Goal: Find specific page/section: Find specific page/section

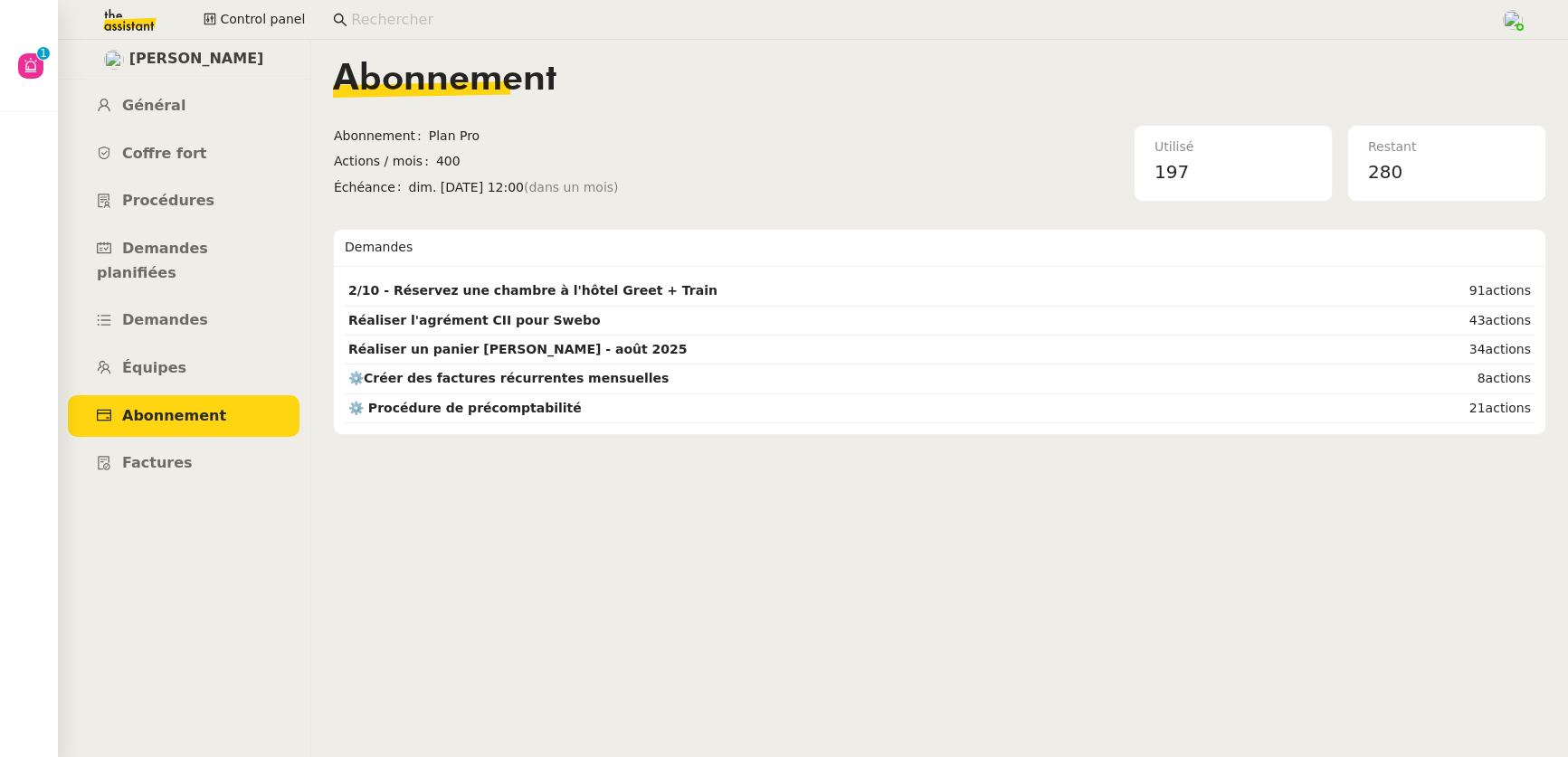
click at [500, 16] on input at bounding box center [916, 19] width 1131 height 24
click at [500, 17] on input at bounding box center [916, 19] width 1131 height 24
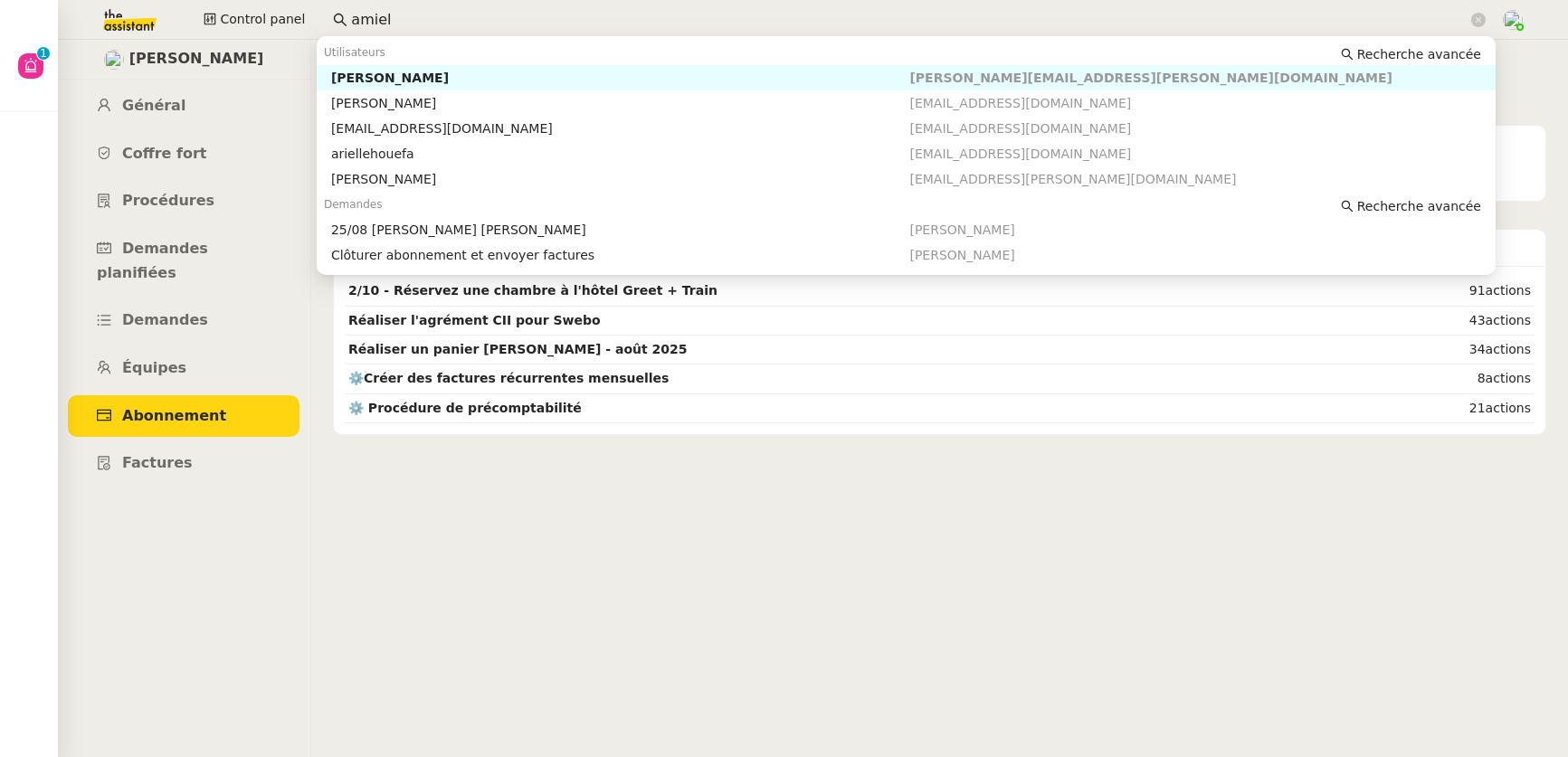
click at [424, 77] on div "[PERSON_NAME]" at bounding box center [621, 78] width 579 height 17
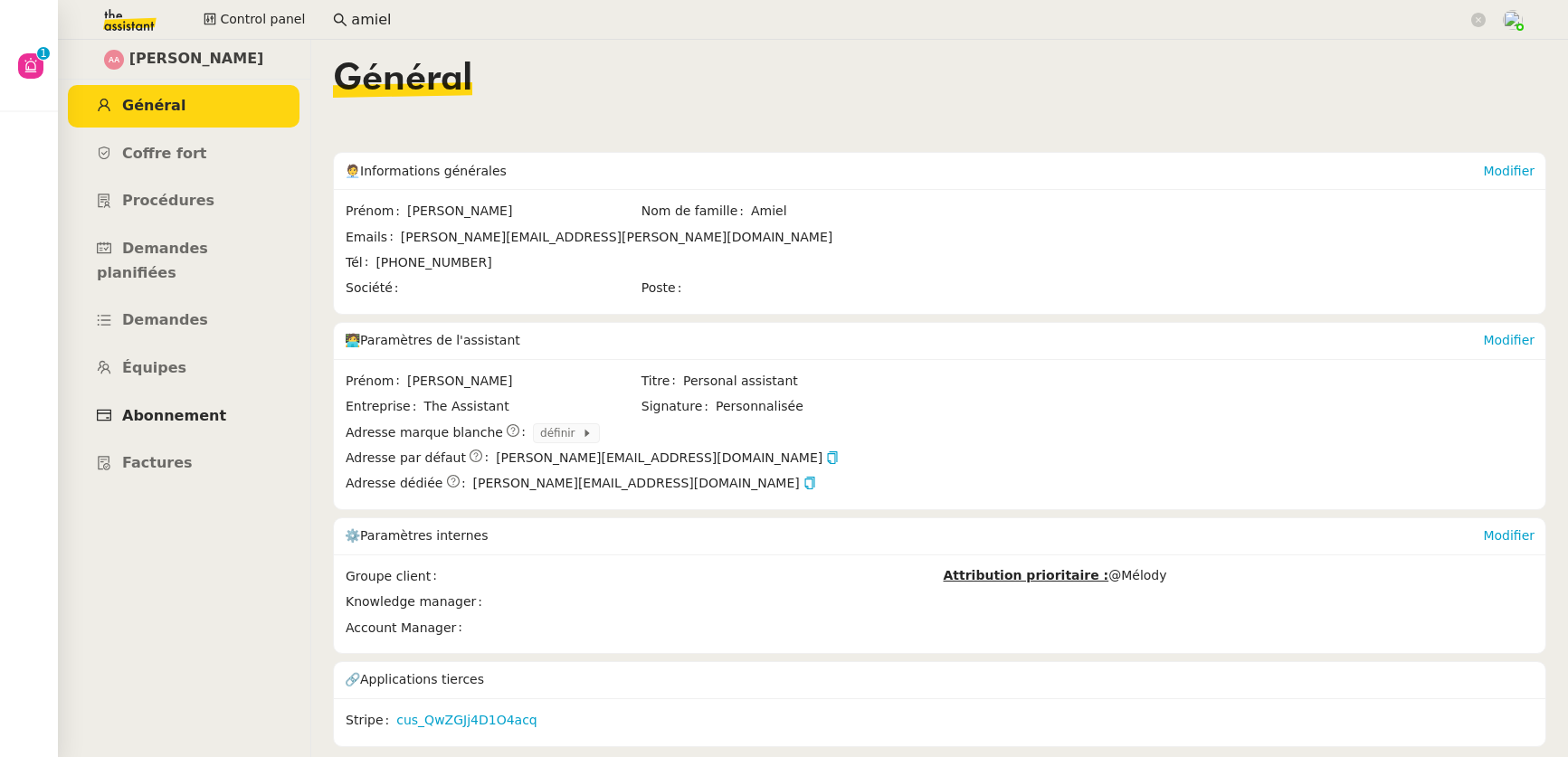
click at [198, 407] on span "Abonnement" at bounding box center [174, 416] width 104 height 17
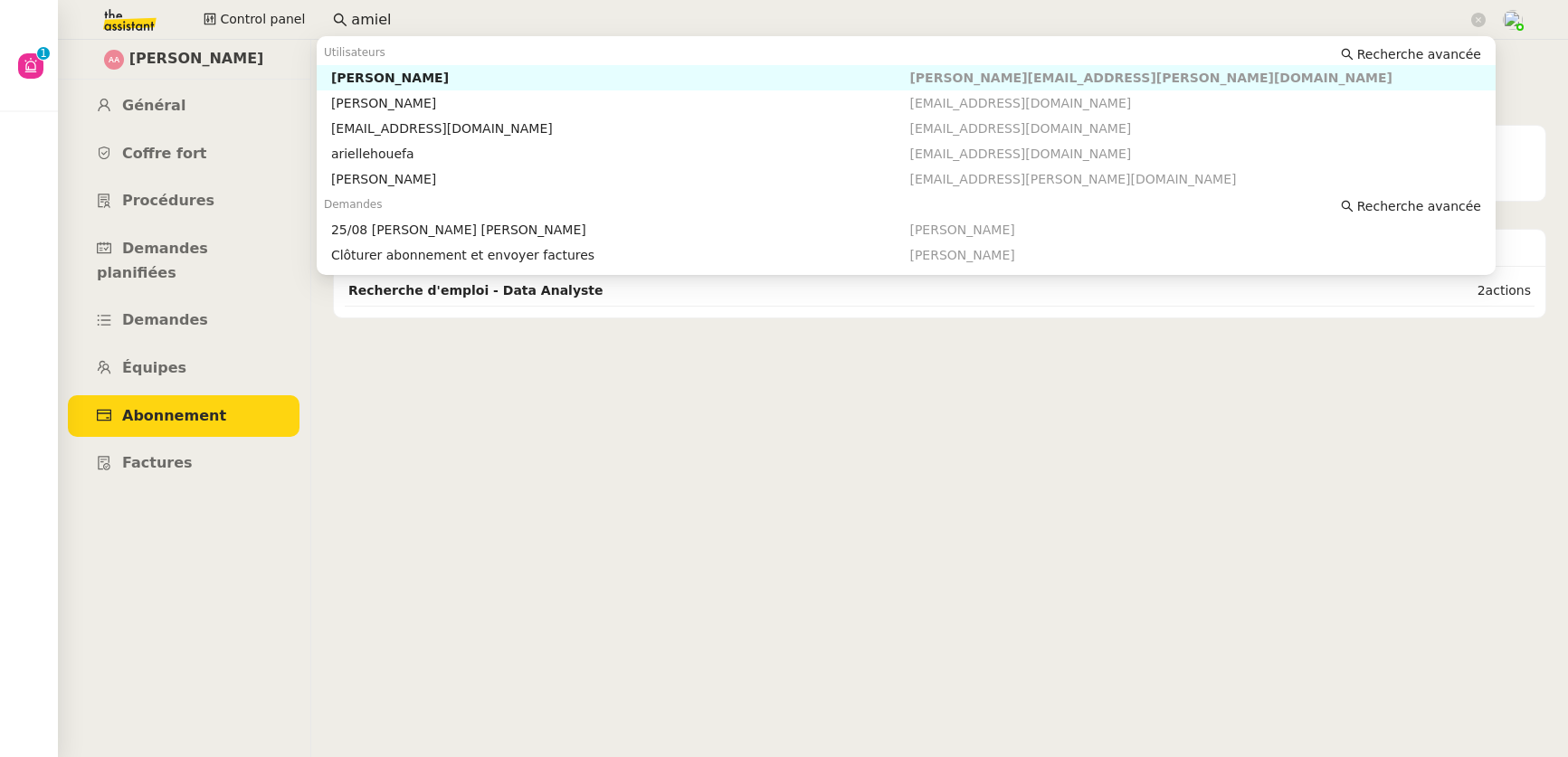
drag, startPoint x: 424, startPoint y: 23, endPoint x: 322, endPoint y: -2, distance: 105.0
click at [322, 0] on html "Aide 0 1 2 3 4 5 6 7 8 9 Mes demandes Control panel amiel Audrey Amiel Général …" at bounding box center [784, 378] width 1568 height 757
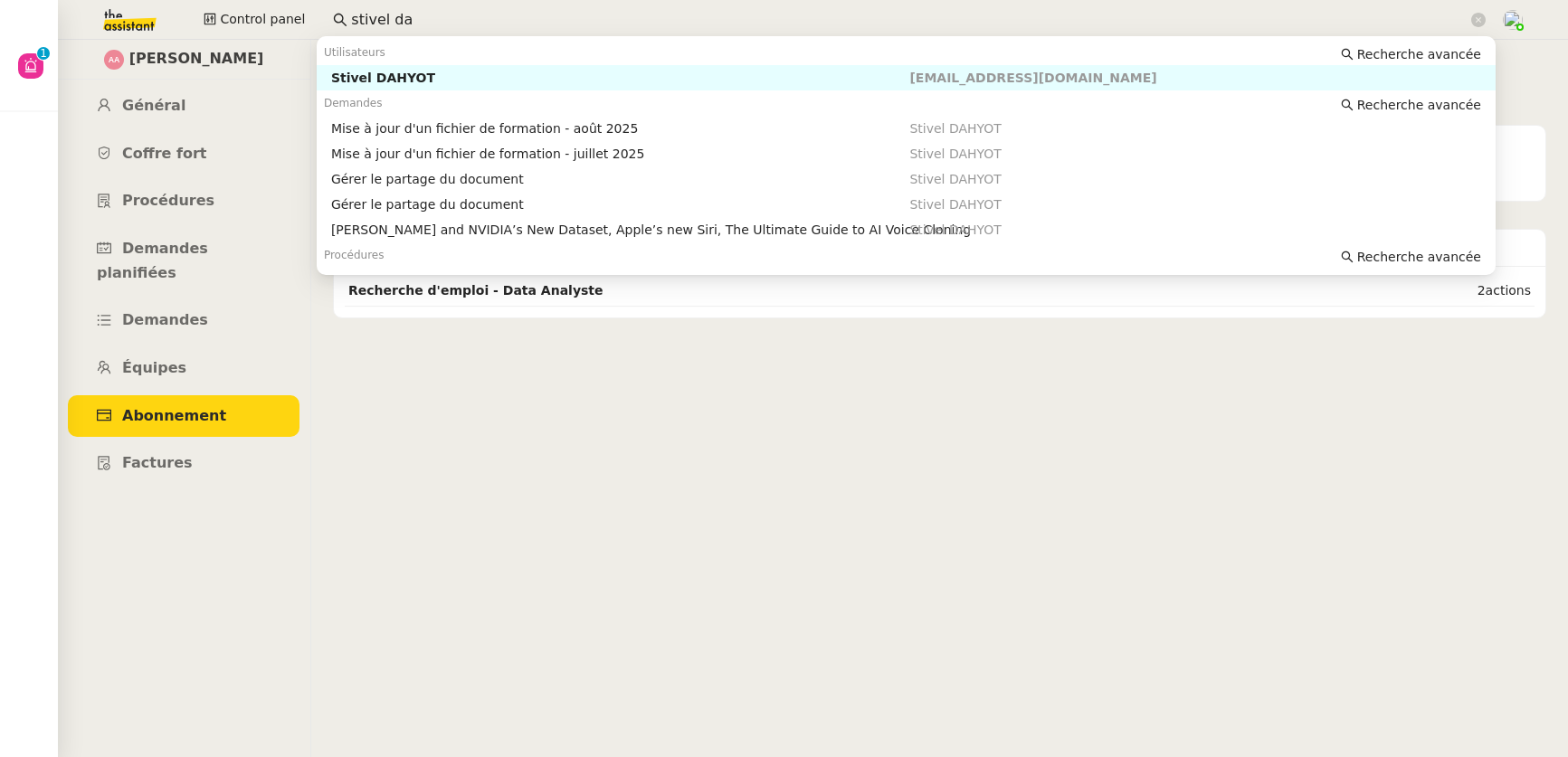
click at [386, 82] on div "Stivel DAHYOT" at bounding box center [621, 78] width 579 height 17
type input "stivel da"
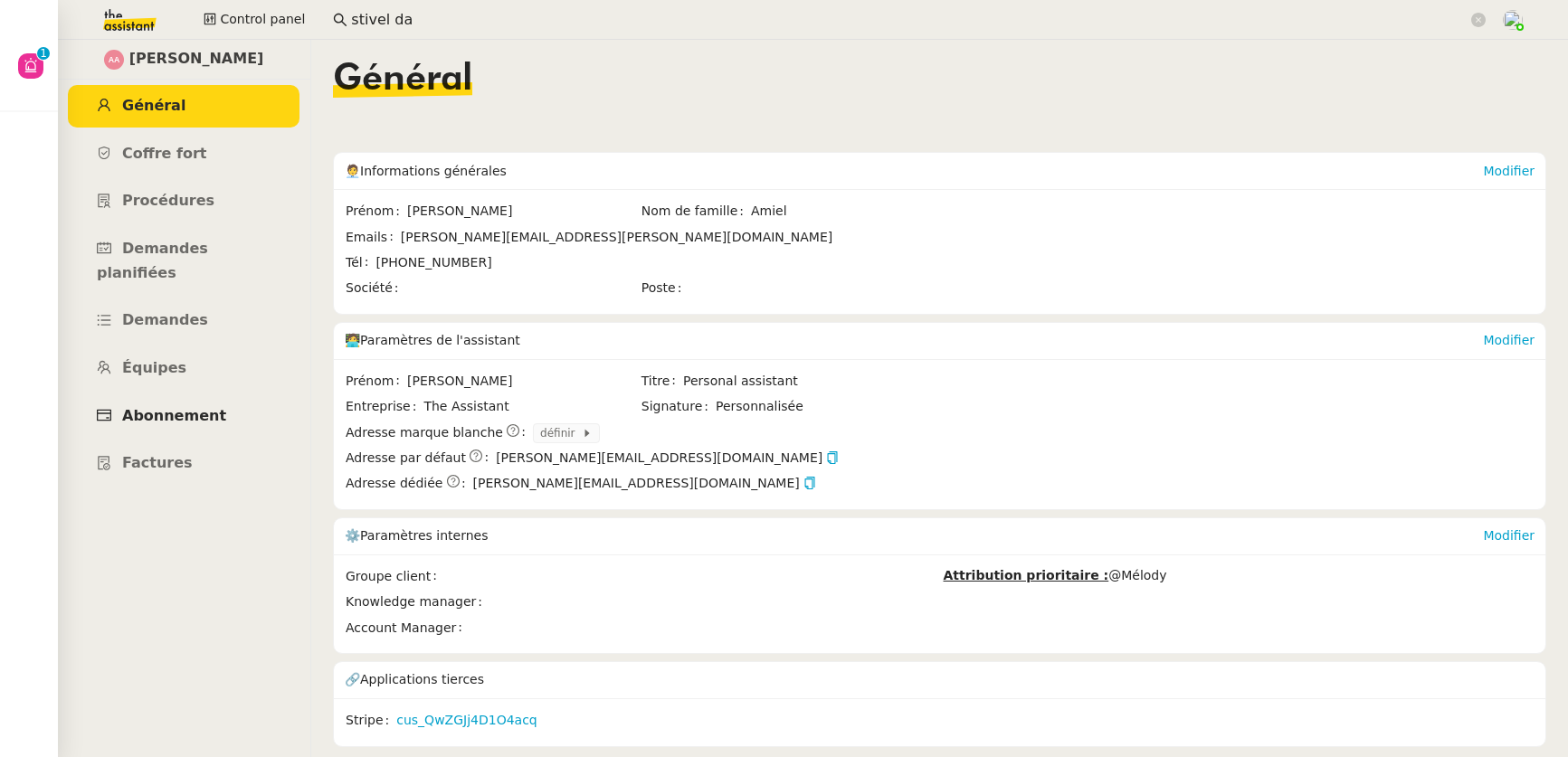
click at [199, 407] on span "Abonnement" at bounding box center [174, 416] width 104 height 17
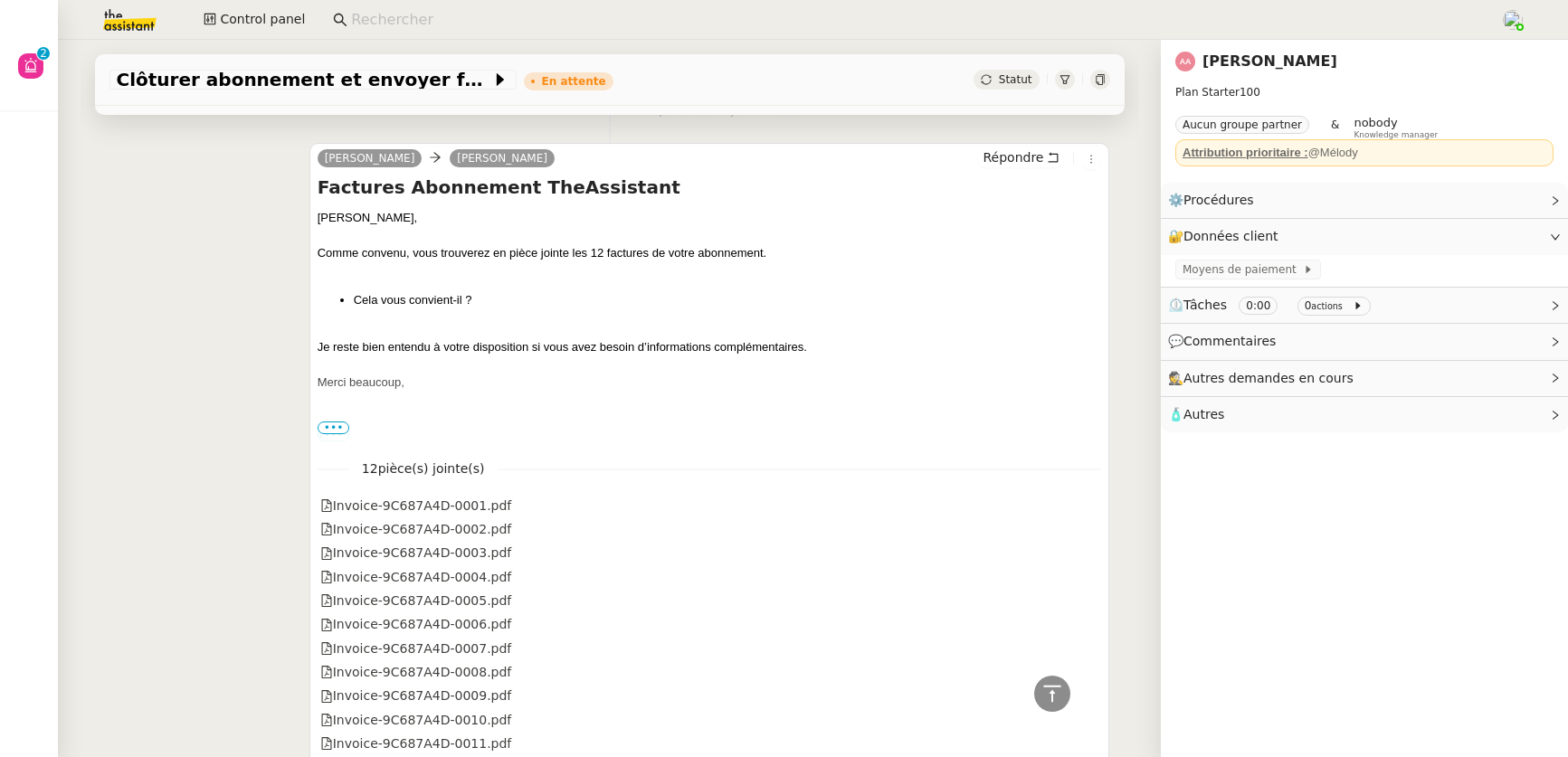
scroll to position [215, 0]
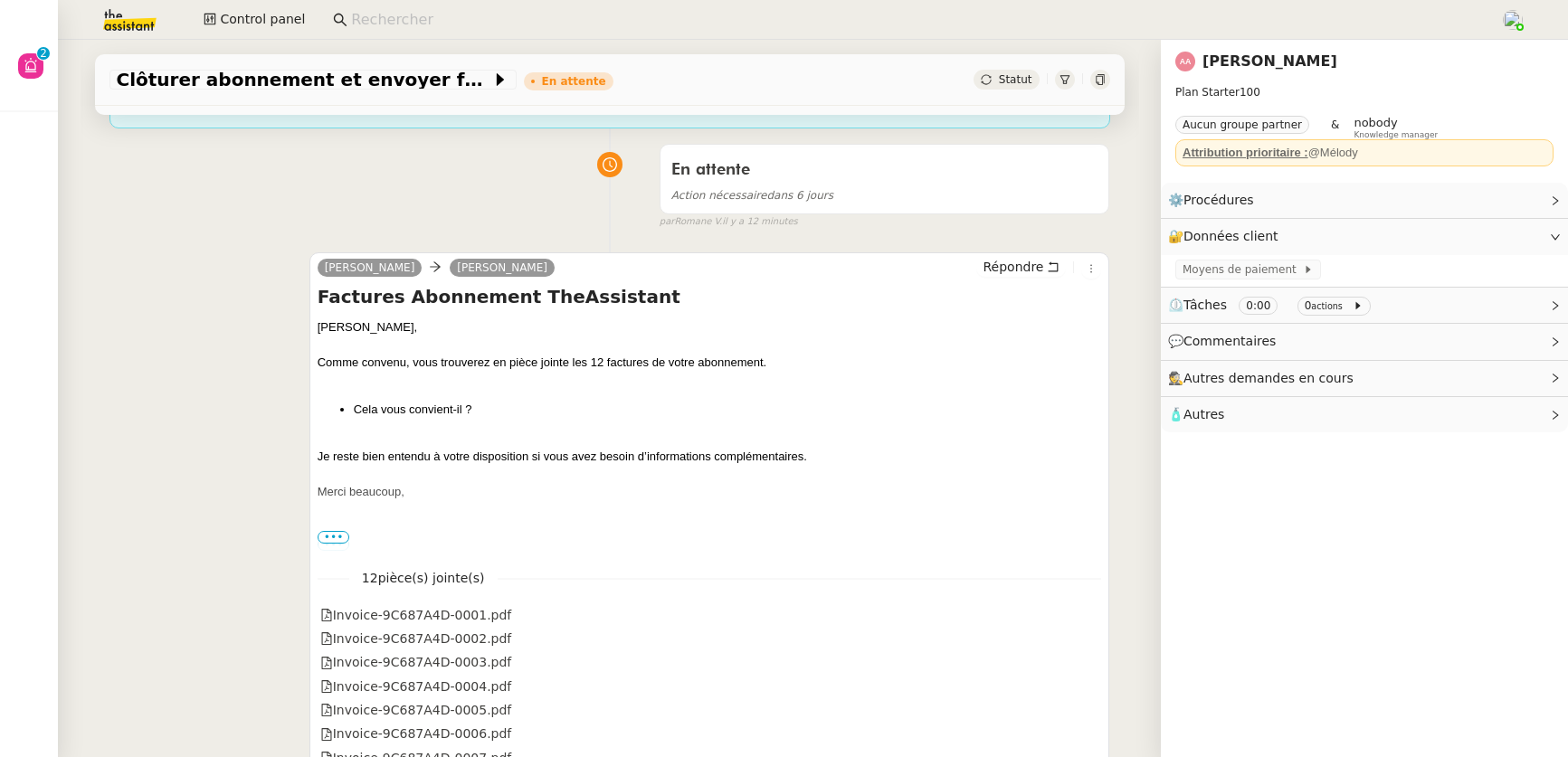
click at [1226, 59] on link "[PERSON_NAME]" at bounding box center [1270, 61] width 135 height 17
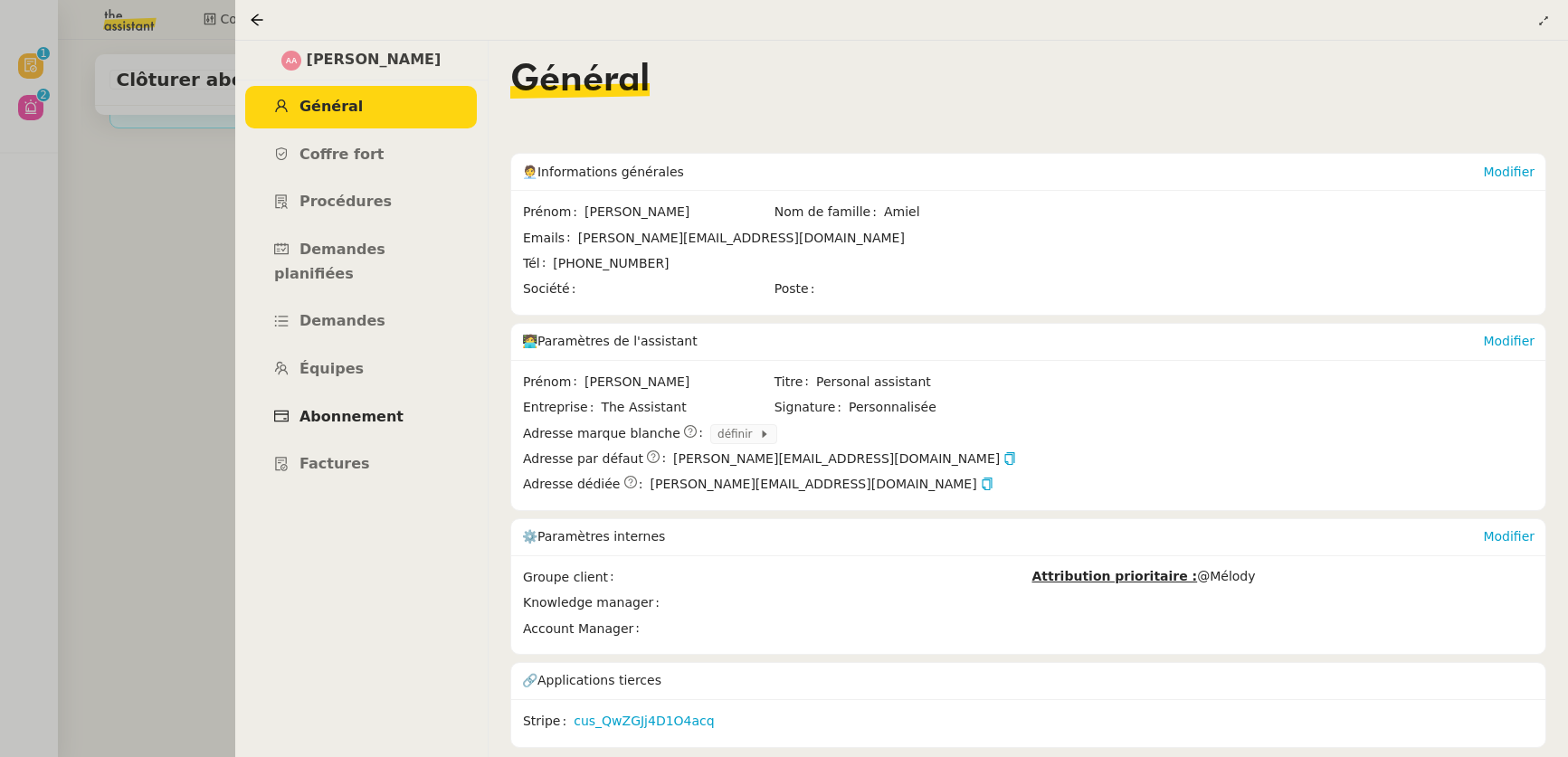
click at [366, 408] on span "Abonnement" at bounding box center [351, 417] width 104 height 17
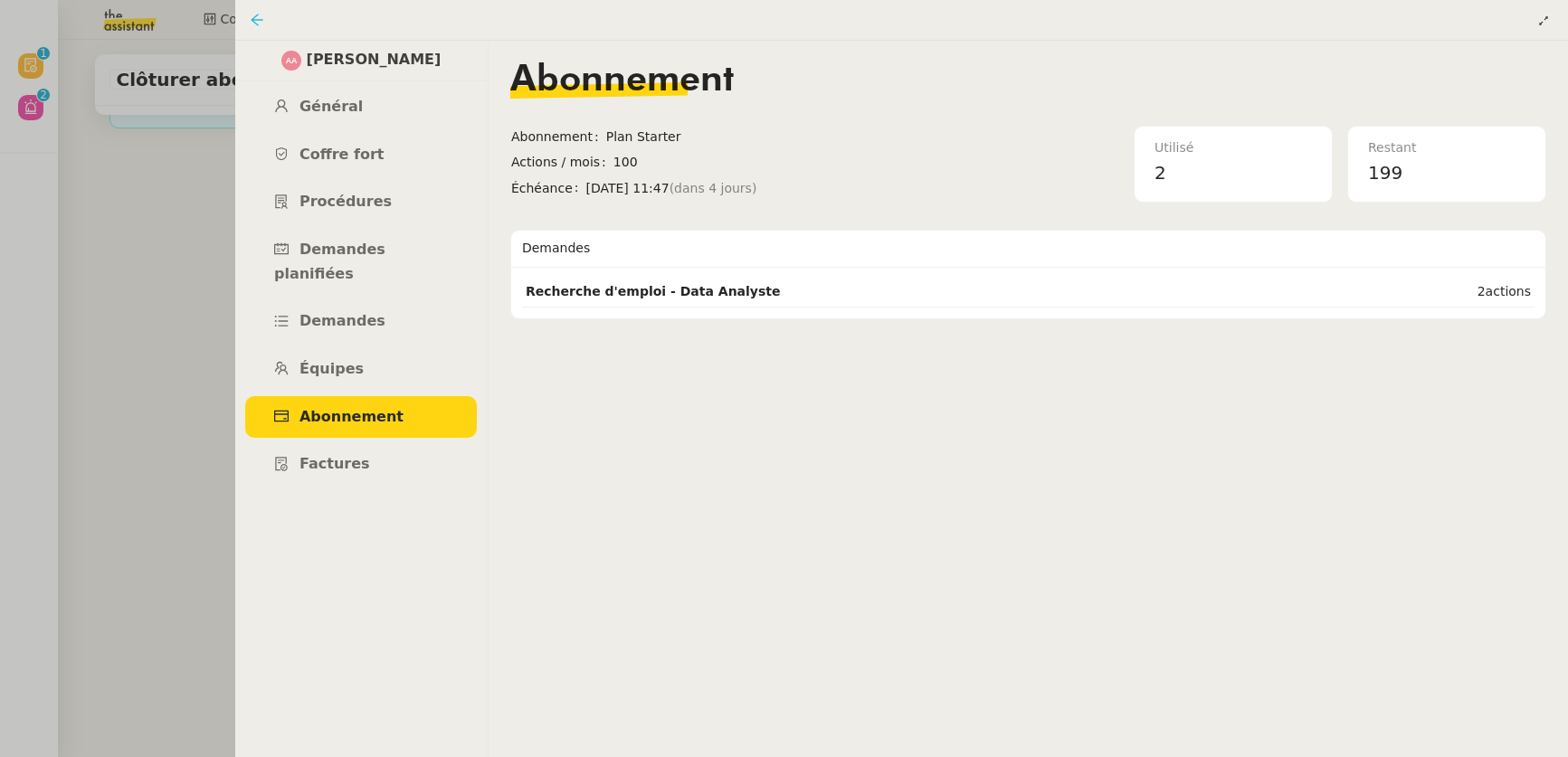
click at [254, 19] on icon at bounding box center [257, 19] width 12 height 12
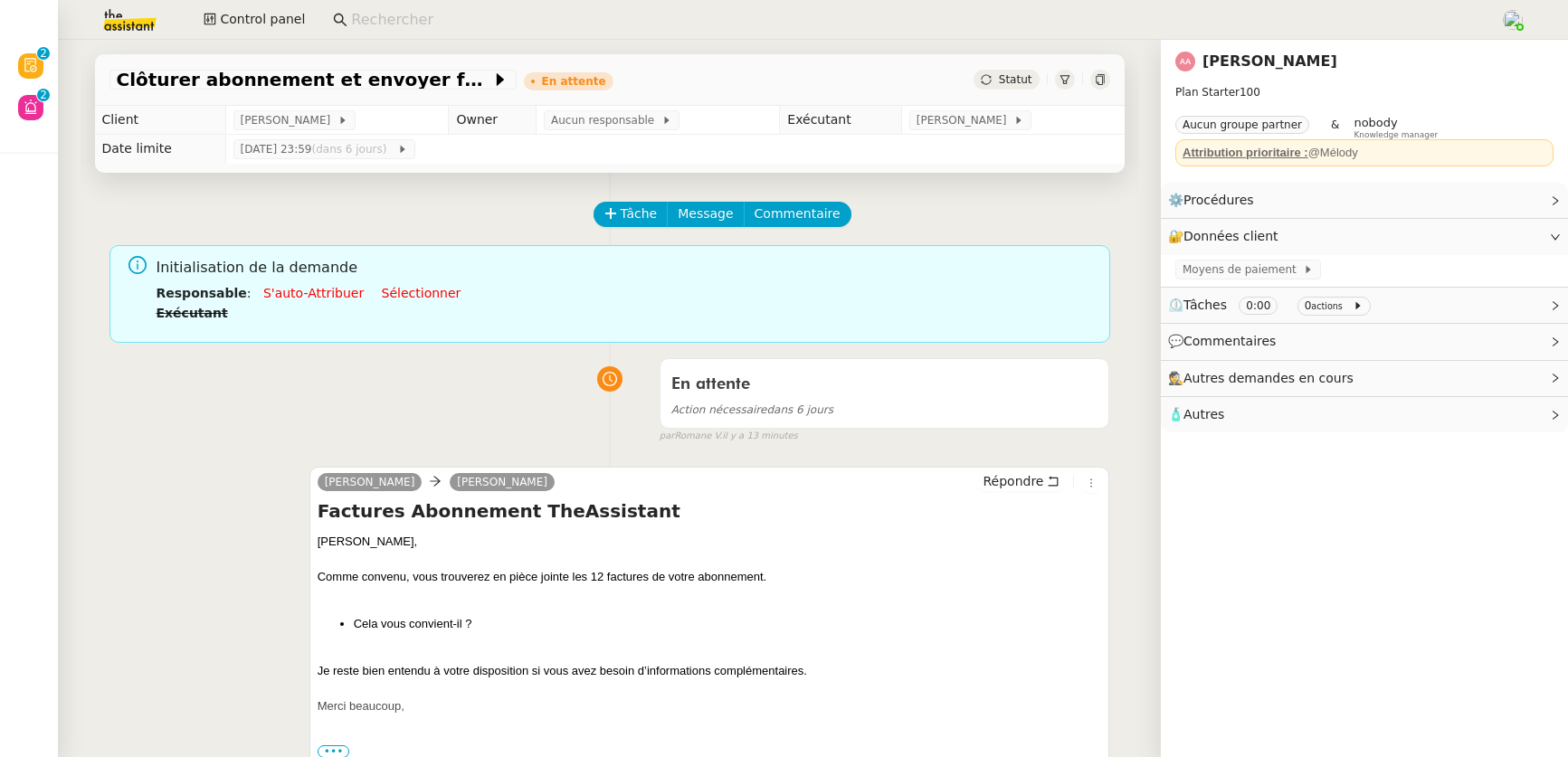
click at [1213, 61] on link "[PERSON_NAME]" at bounding box center [1270, 61] width 135 height 17
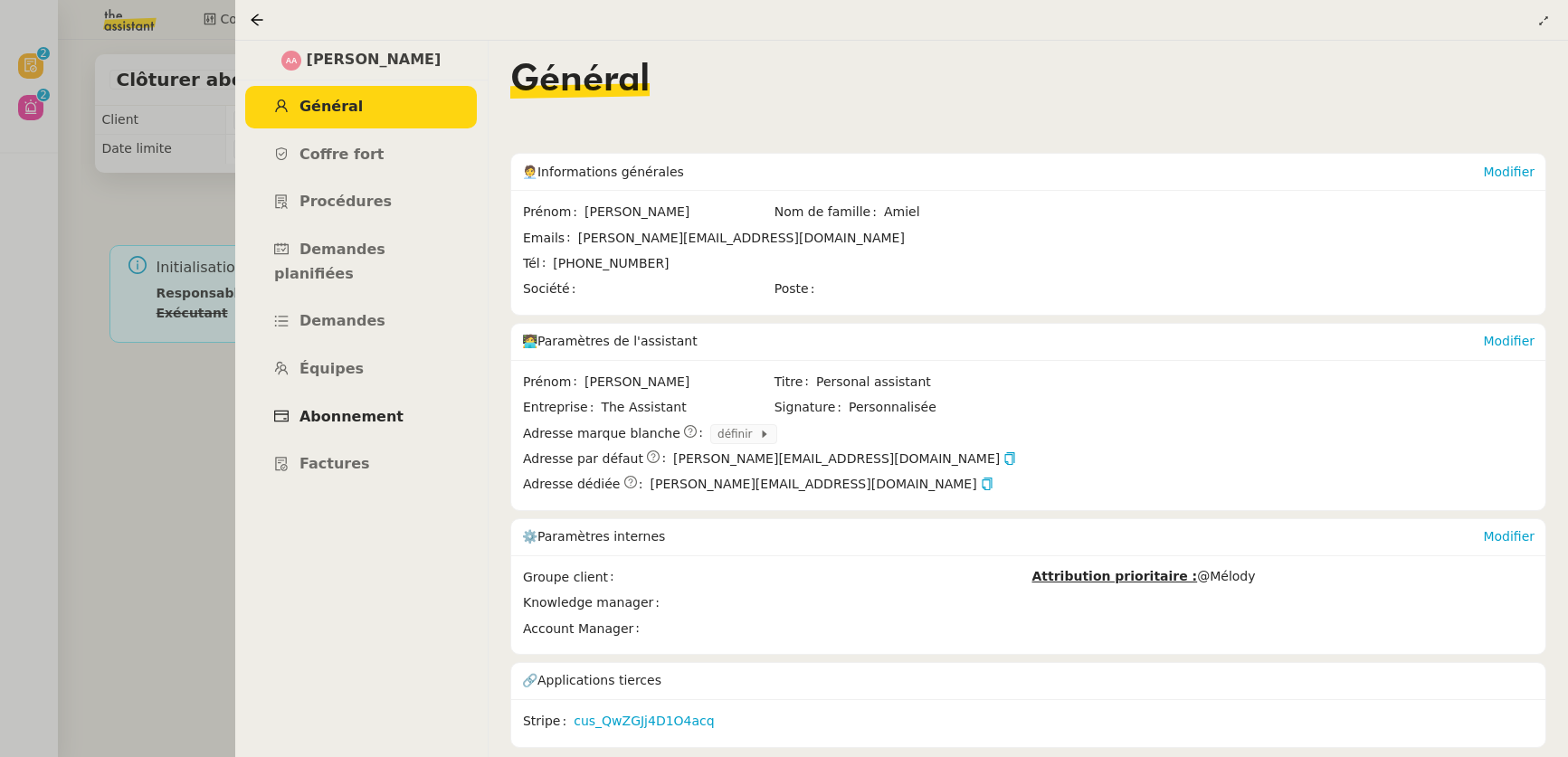
click at [319, 408] on span "Abonnement" at bounding box center [351, 417] width 104 height 17
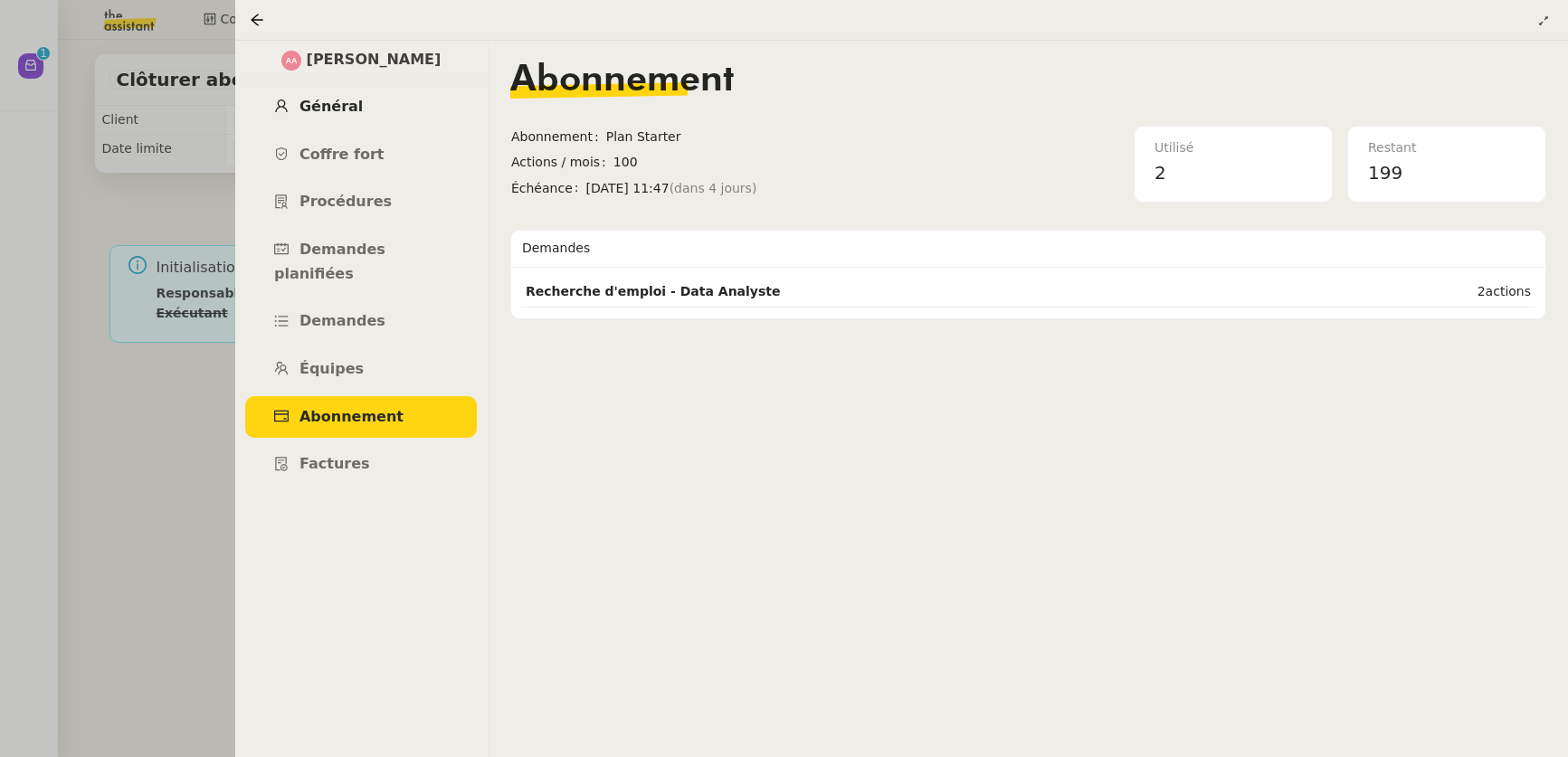
click at [329, 99] on span "Général" at bounding box center [331, 107] width 63 height 17
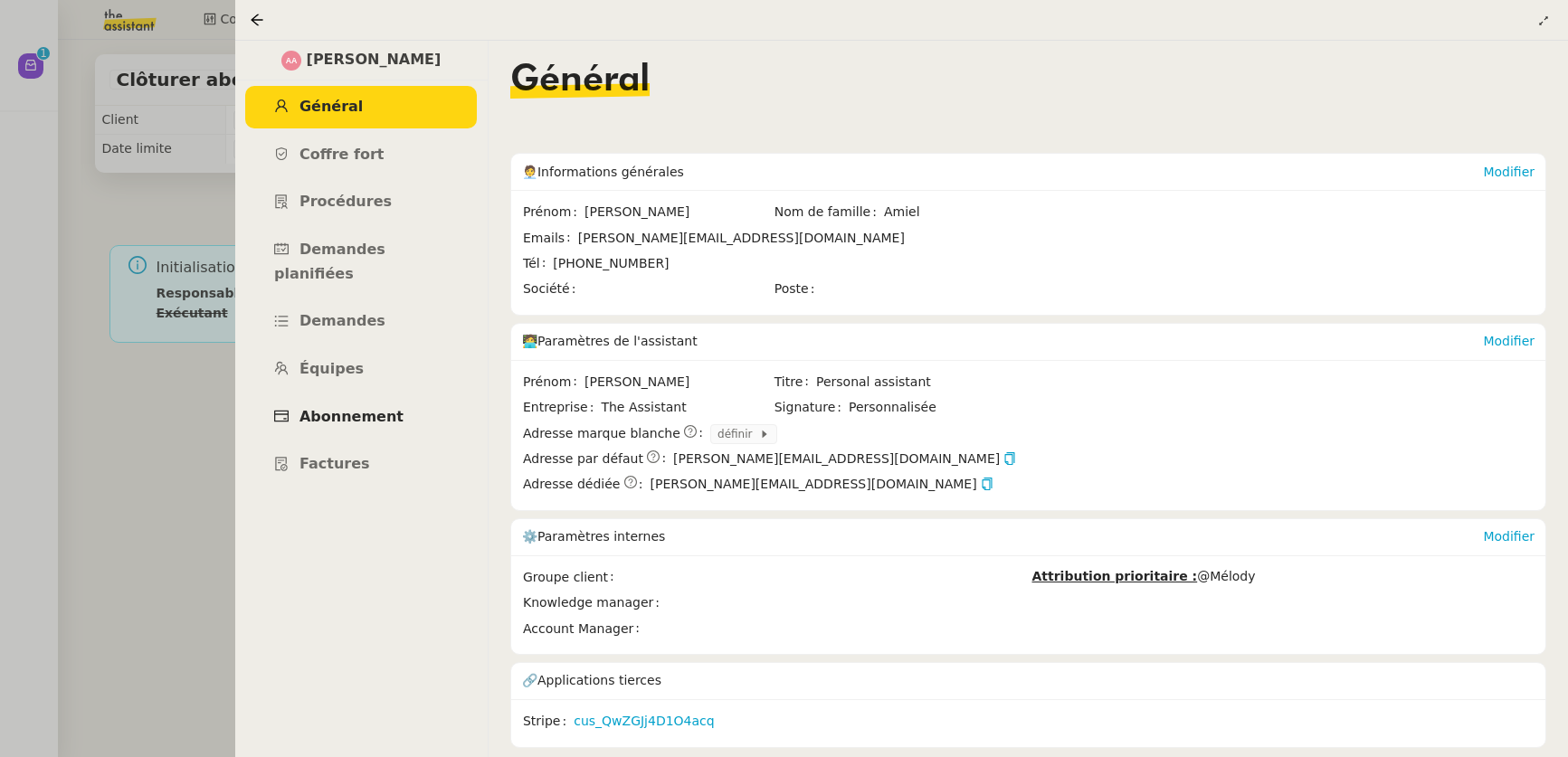
click at [314, 408] on span "Abonnement" at bounding box center [351, 417] width 104 height 17
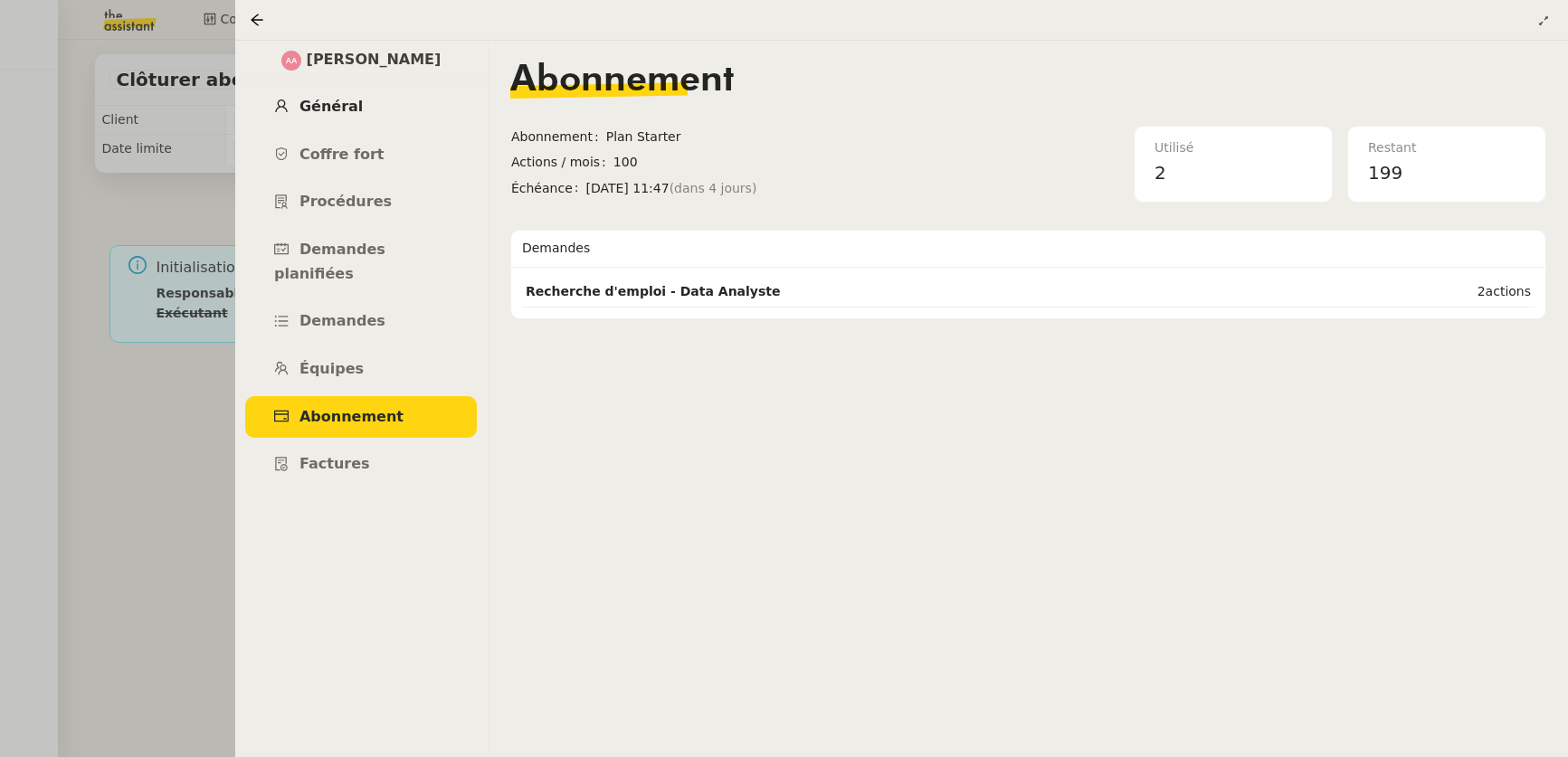
click at [320, 110] on span "Général" at bounding box center [331, 107] width 63 height 17
